Goal: Task Accomplishment & Management: Manage account settings

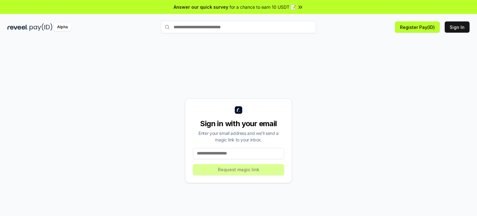
drag, startPoint x: 233, startPoint y: 156, endPoint x: 245, endPoint y: 154, distance: 12.3
click at [233, 156] on input at bounding box center [238, 153] width 91 height 11
click at [262, 150] on input at bounding box center [238, 153] width 91 height 11
click at [250, 152] on input at bounding box center [238, 153] width 91 height 11
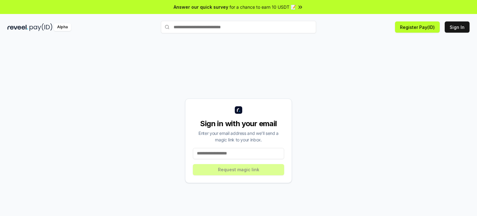
paste input "**********"
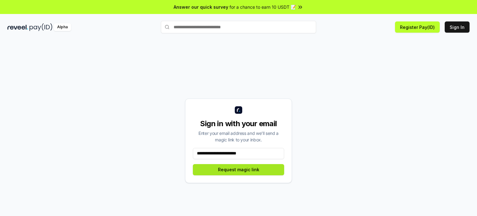
type input "**********"
click at [248, 170] on button "Request magic link" at bounding box center [238, 169] width 91 height 11
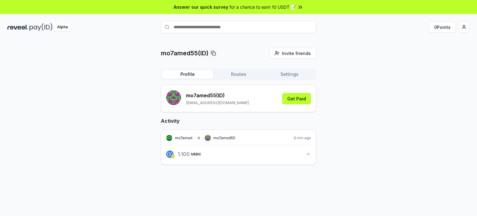
scroll to position [17, 0]
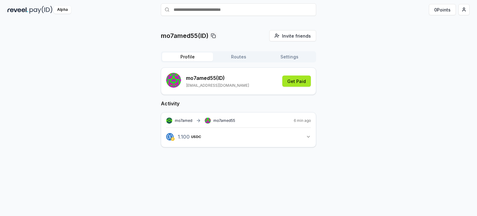
click at [299, 80] on button "Get Paid" at bounding box center [296, 80] width 29 height 11
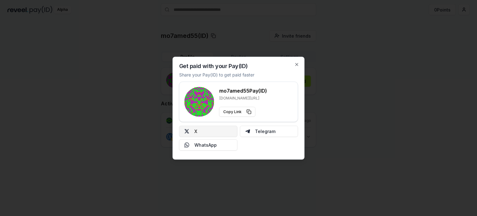
click at [215, 129] on button "X" at bounding box center [208, 130] width 58 height 11
click at [296, 66] on icon "button" at bounding box center [296, 64] width 5 height 5
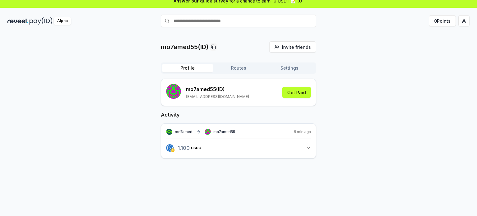
scroll to position [0, 0]
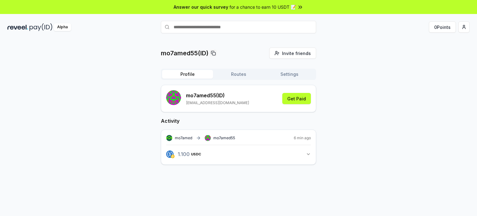
click at [436, 28] on button "0 Points" at bounding box center [442, 26] width 27 height 11
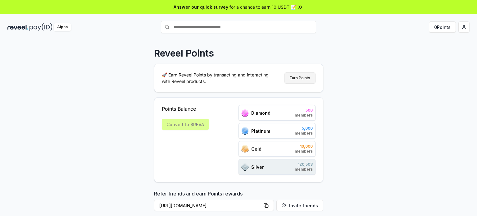
click at [299, 79] on button "Earn Points" at bounding box center [299, 77] width 31 height 11
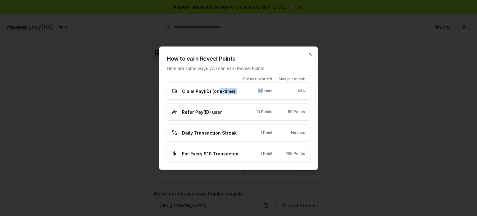
drag, startPoint x: 219, startPoint y: 92, endPoint x: 264, endPoint y: 96, distance: 45.2
click at [263, 96] on div "Claim Pay(ID) (one-time) 5 Points N/A" at bounding box center [238, 90] width 143 height 17
click at [265, 95] on div "Claim Pay(ID) (one-time) 5 Points N/A" at bounding box center [238, 90] width 143 height 17
click at [310, 53] on icon "button" at bounding box center [310, 54] width 5 height 5
click at [310, 53] on div "Reveel Points" at bounding box center [238, 53] width 169 height 11
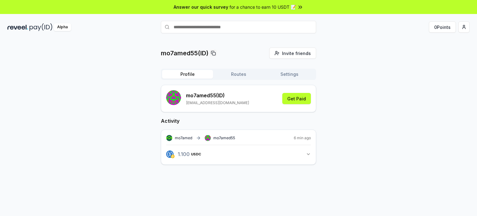
click at [189, 137] on span "mo7amed" at bounding box center [183, 137] width 17 height 5
drag, startPoint x: 191, startPoint y: 138, endPoint x: 167, endPoint y: 137, distance: 24.0
click at [167, 137] on div "mo7amed mo7amed55" at bounding box center [200, 138] width 69 height 6
drag, startPoint x: 279, startPoint y: 139, endPoint x: 283, endPoint y: 138, distance: 4.6
click at [279, 139] on div "mo7amed mo7amed55 6 min ago" at bounding box center [238, 138] width 145 height 6
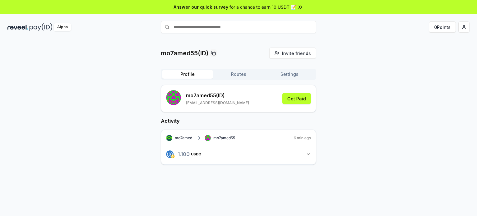
click at [315, 152] on div "mo7amed mo7amed55 6 min ago 1.100 USDC 1.1 USDC" at bounding box center [238, 146] width 155 height 35
click at [310, 153] on icon "button" at bounding box center [308, 154] width 5 height 5
click at [272, 80] on div "Profile Routes Settings mo7amed55 (ID) dr.mo7amedtarek@gmail.com Get Paid Activ…" at bounding box center [238, 122] width 155 height 106
click at [276, 72] on button "Settings" at bounding box center [289, 74] width 51 height 9
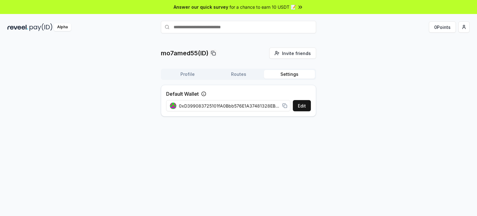
click at [244, 73] on button "Routes" at bounding box center [238, 74] width 51 height 9
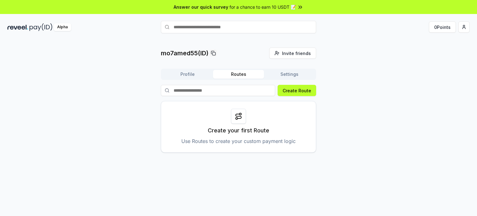
click at [196, 73] on button "Profile" at bounding box center [187, 74] width 51 height 9
